Goal: Task Accomplishment & Management: Use online tool/utility

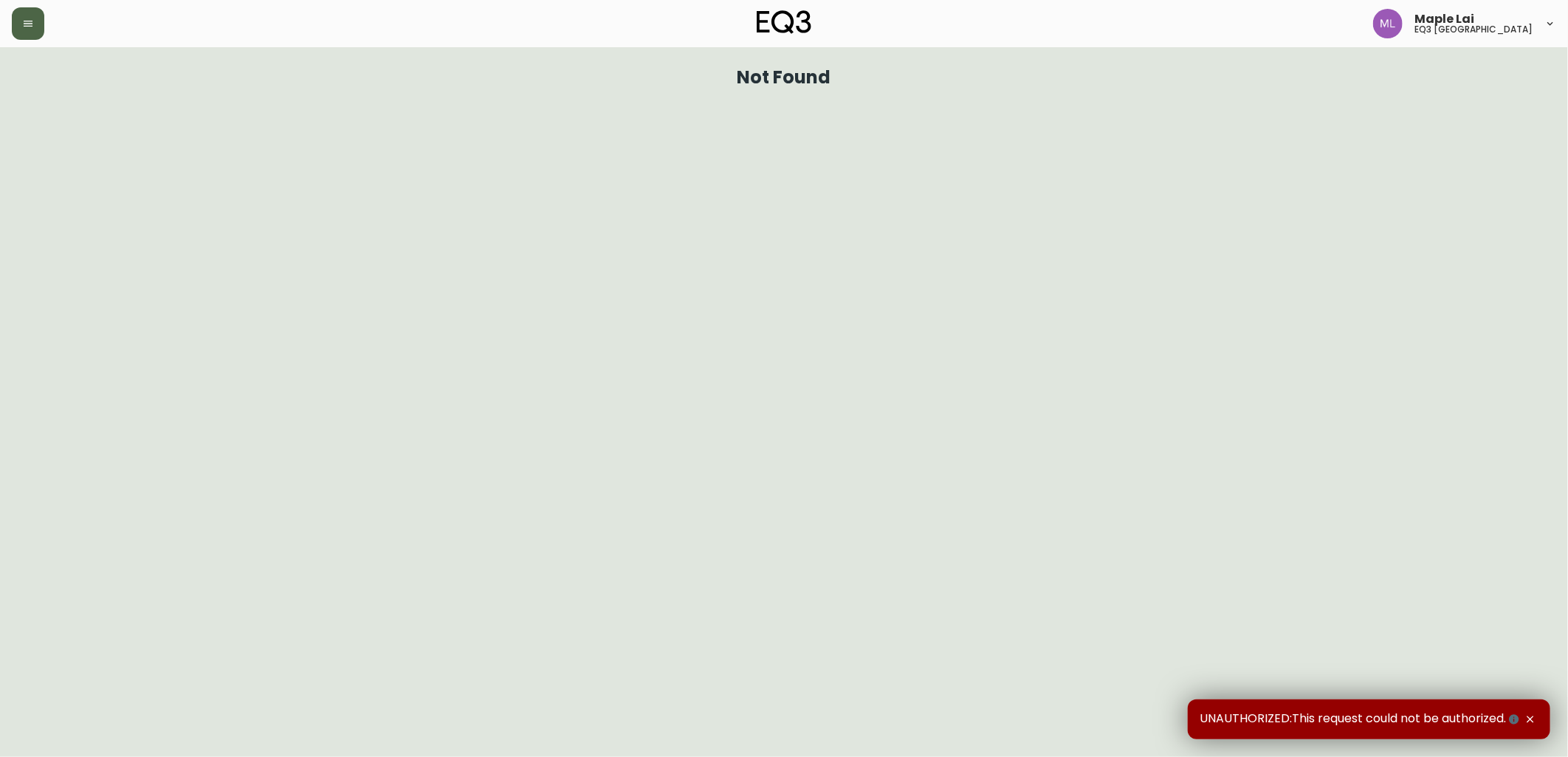
click at [31, 28] on icon "button" at bounding box center [28, 24] width 12 height 12
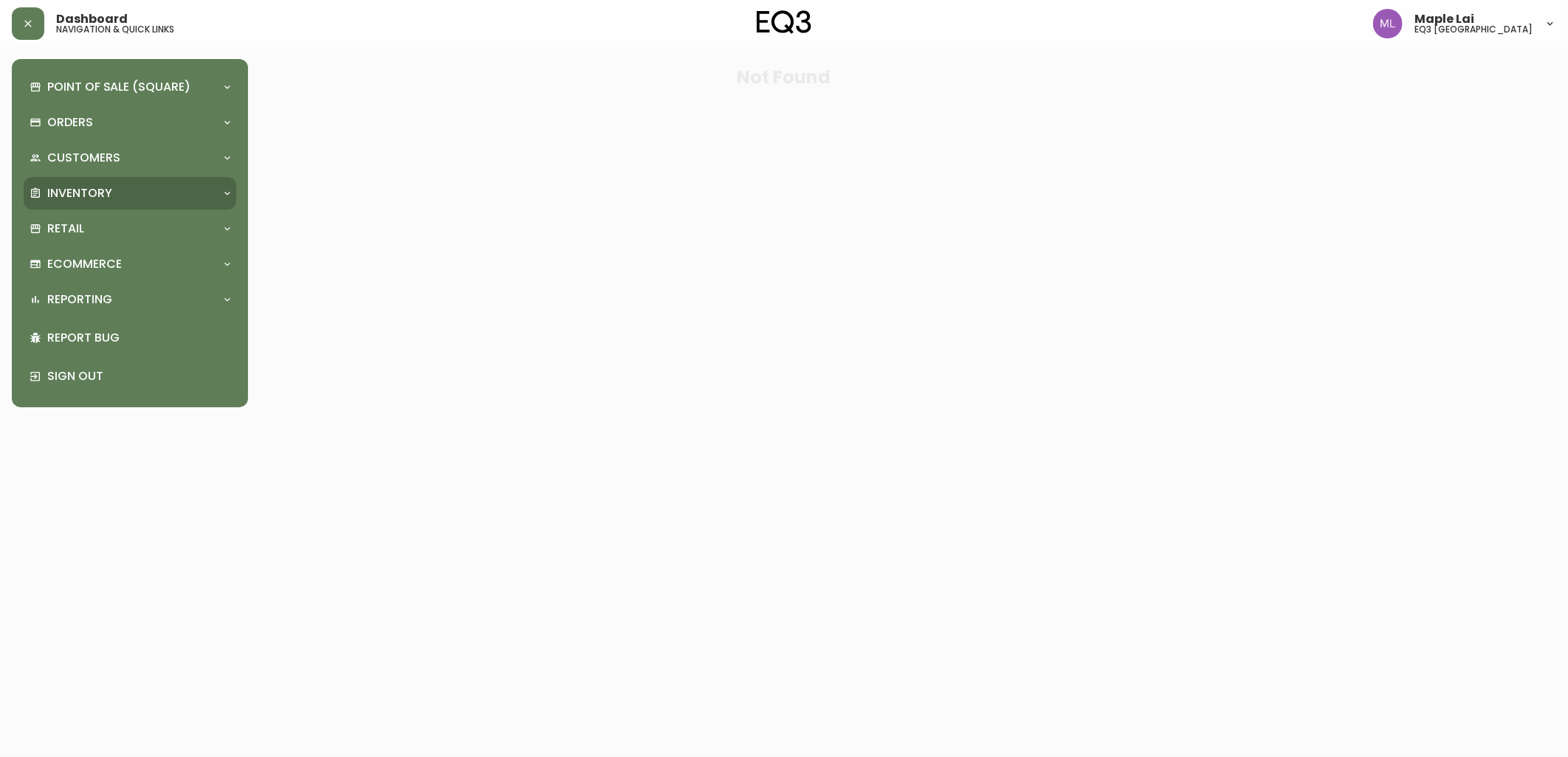
click at [90, 194] on p "Inventory" at bounding box center [79, 193] width 65 height 17
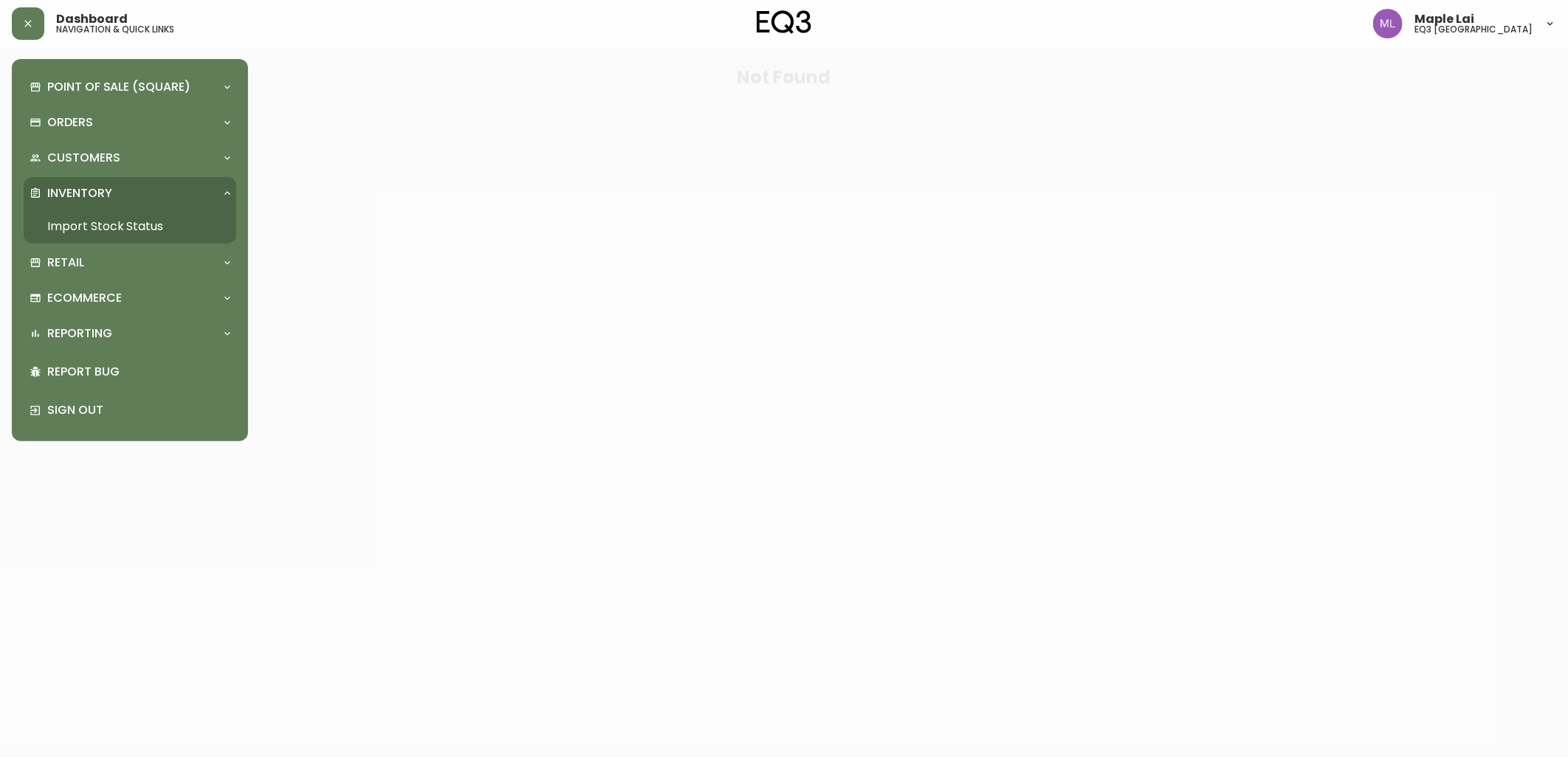
click at [91, 226] on link "Import Stock Status" at bounding box center [129, 226] width 213 height 34
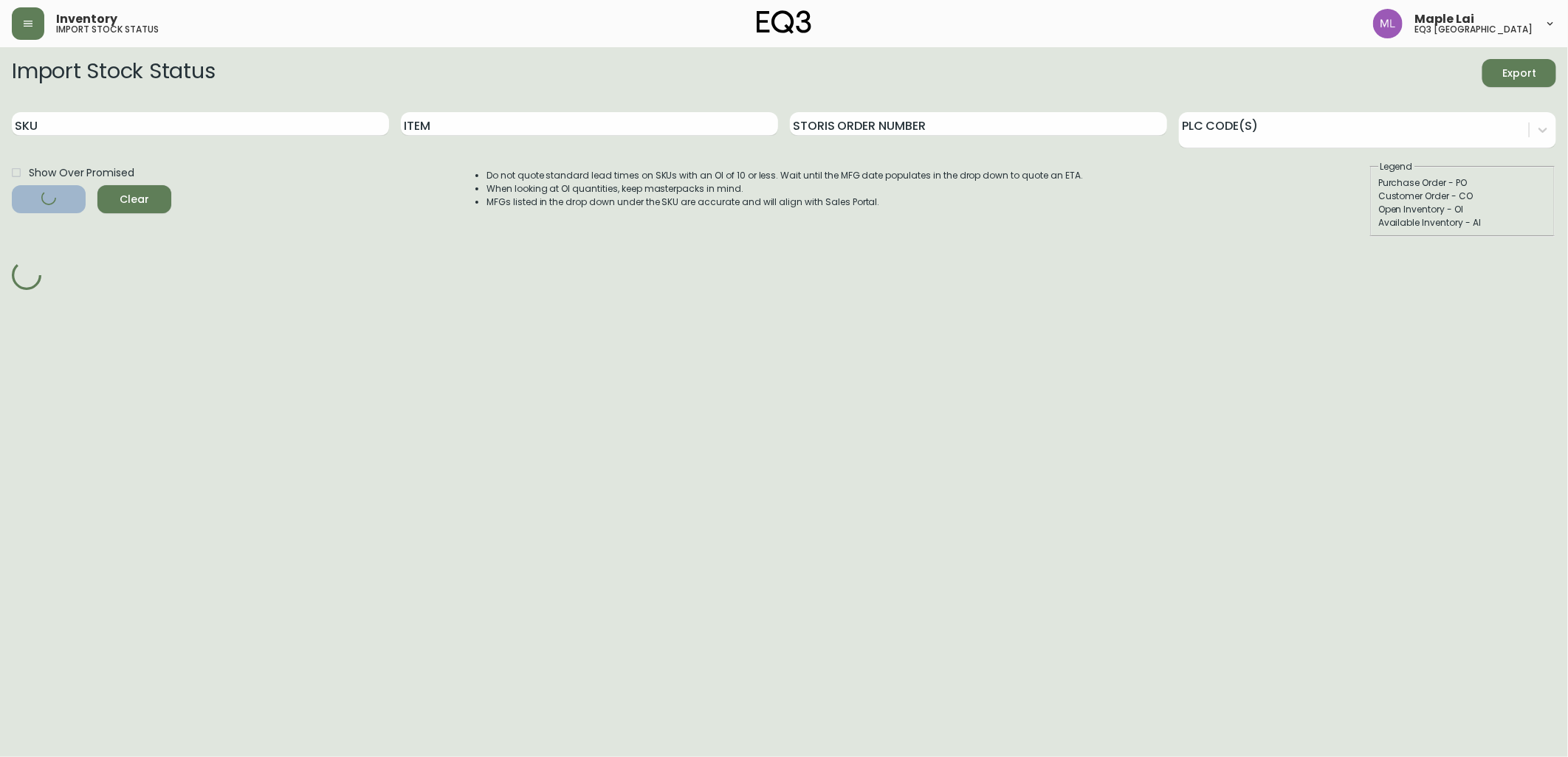
click at [167, 107] on div "SKU" at bounding box center [200, 123] width 377 height 48
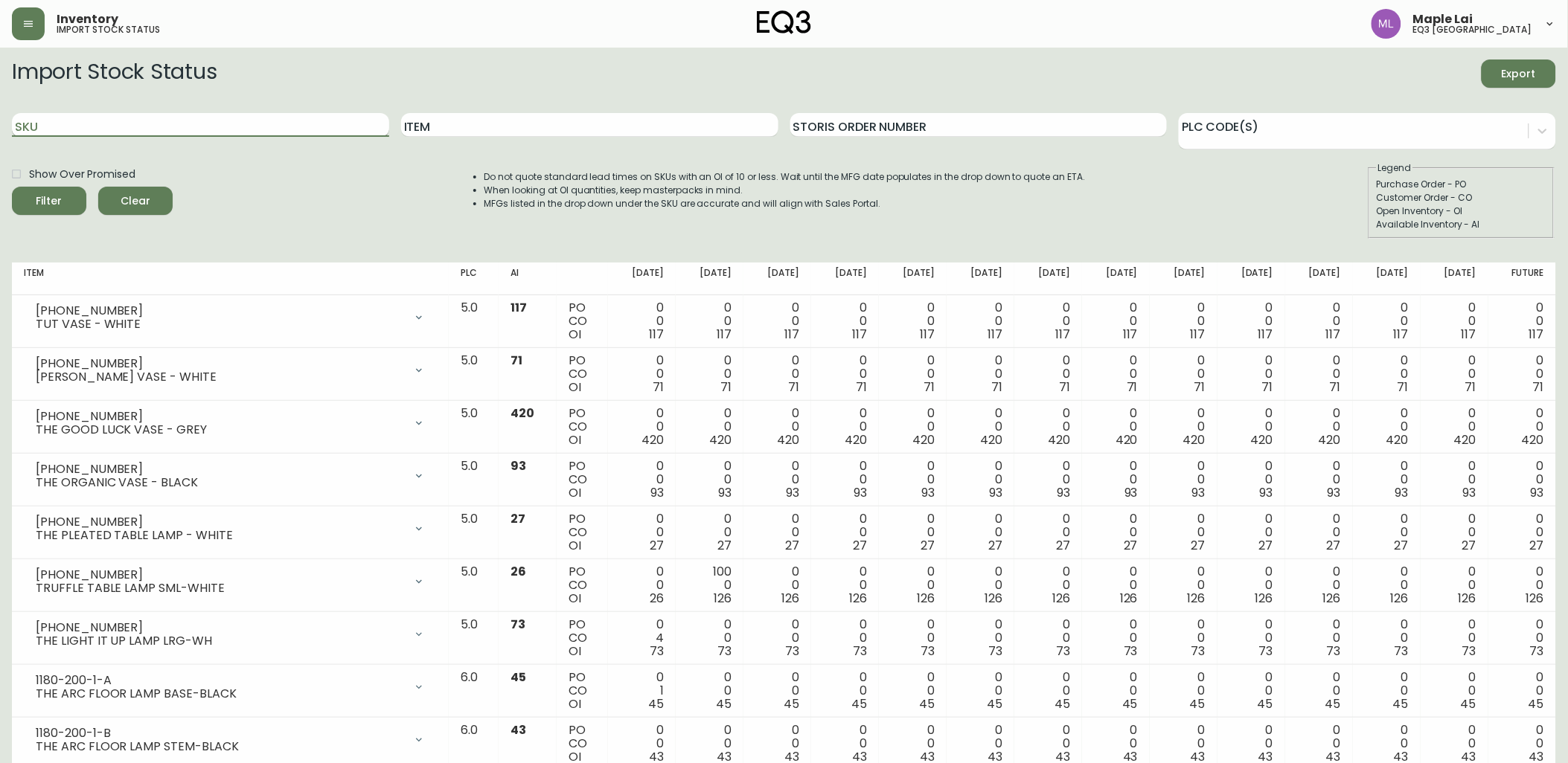
click at [169, 127] on input "SKU" at bounding box center [200, 125] width 377 height 24
paste input "[PHONE_NUMBER]"
click at [12, 187] on button "Filter" at bounding box center [48, 200] width 74 height 29
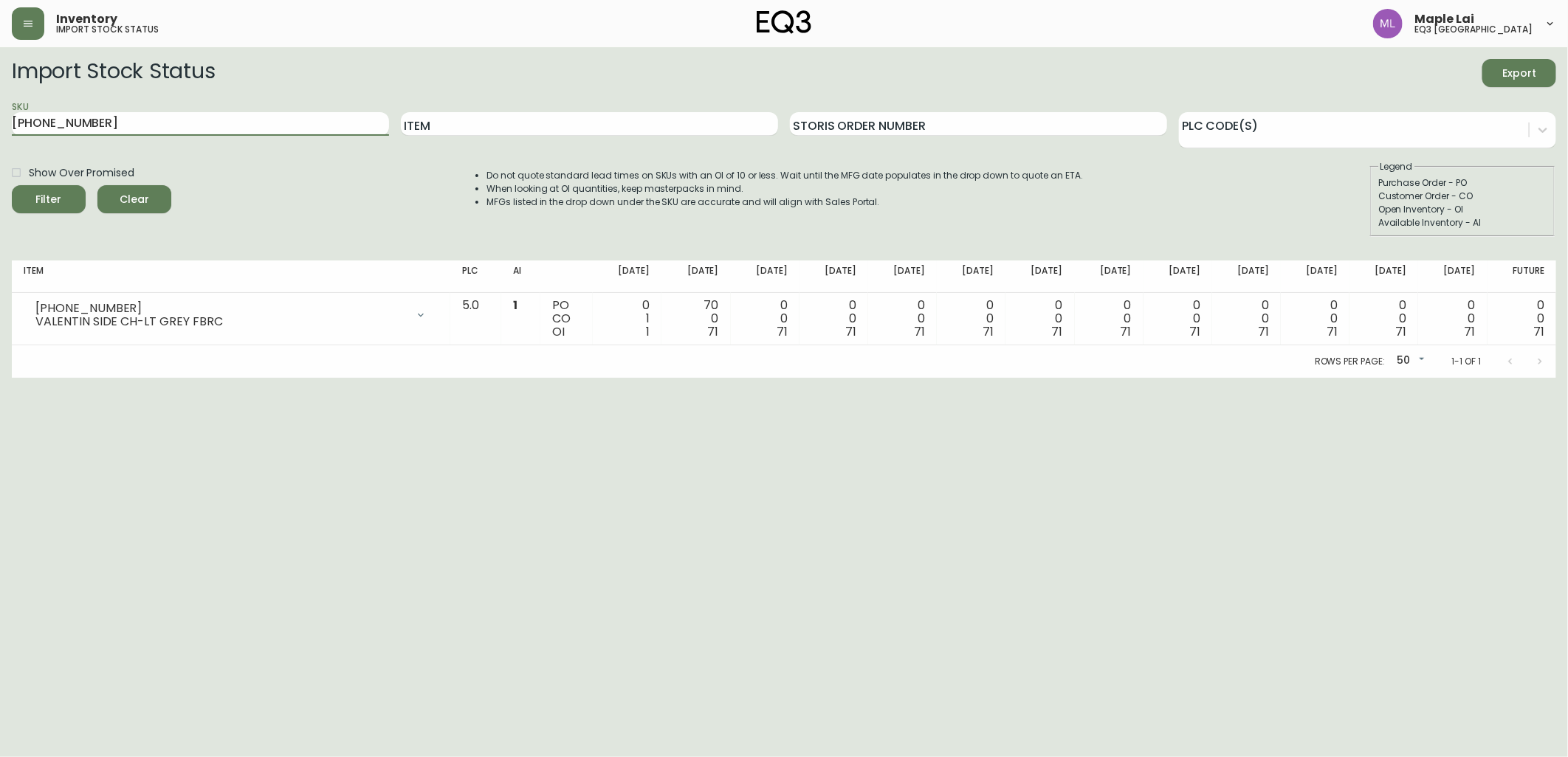
drag, startPoint x: 184, startPoint y: 119, endPoint x: -4, endPoint y: 136, distance: 188.8
click at [0, 136] on html "Inventory import stock status Maple Lai eq3 [GEOGRAPHIC_DATA] Import Stock Stat…" at bounding box center [784, 189] width 1568 height 378
paste input "5"
type input "[PHONE_NUMBER]"
click at [12, 185] on button "Filter" at bounding box center [48, 199] width 73 height 28
